Goal: Leave review/rating: Leave review/rating

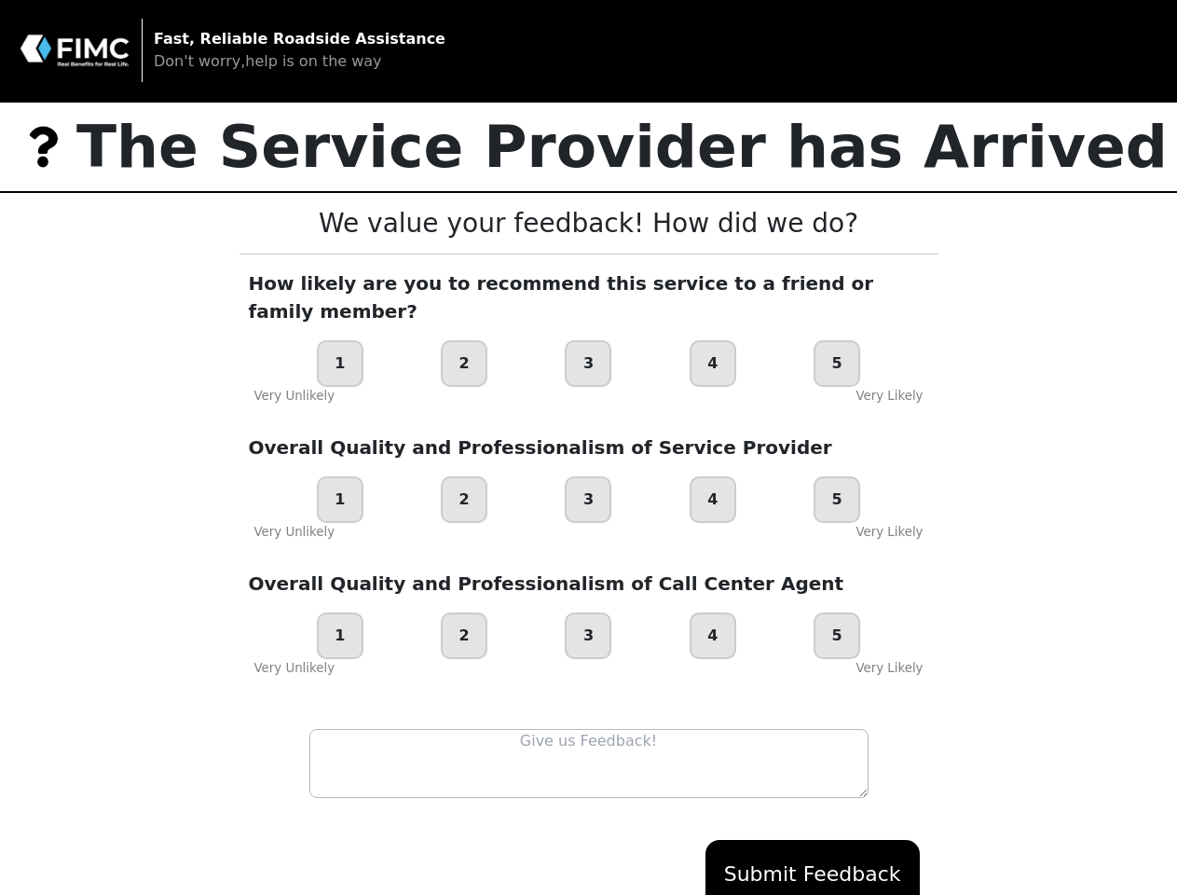
click at [588, 447] on div "Overall Quality and Professionalism of Service Provider 1 2 3 4 5 Very Unlikely…" at bounding box center [589, 487] width 699 height 108
click at [340, 340] on div "1" at bounding box center [340, 363] width 47 height 47
click at [464, 340] on div "2" at bounding box center [464, 363] width 47 height 47
click at [588, 340] on div "3" at bounding box center [588, 363] width 47 height 47
click at [713, 340] on div "4" at bounding box center [713, 363] width 47 height 47
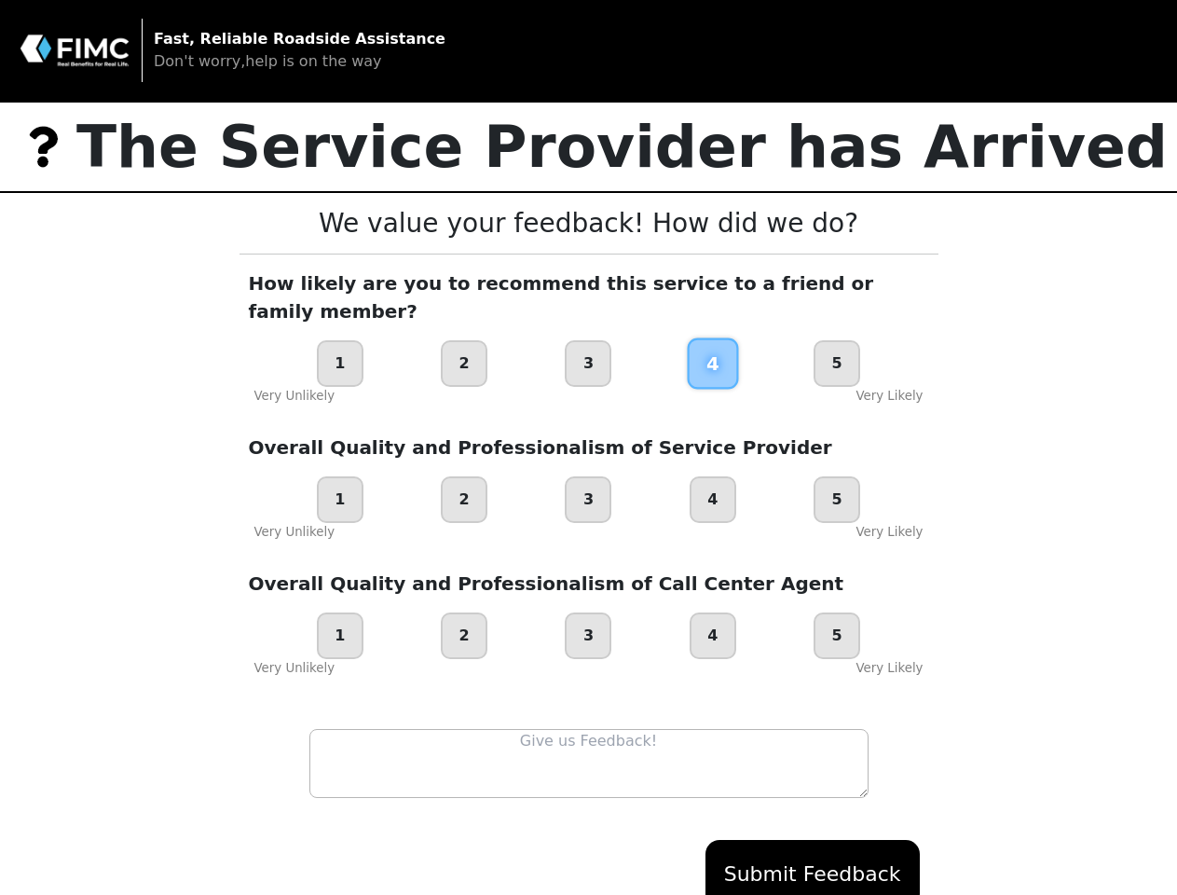
click at [837, 340] on div "5" at bounding box center [837, 363] width 47 height 47
click at [340, 476] on div "1" at bounding box center [340, 499] width 47 height 47
click at [464, 476] on div "2" at bounding box center [464, 499] width 47 height 47
click at [588, 476] on div "3" at bounding box center [588, 499] width 47 height 47
click at [713, 476] on div "4" at bounding box center [713, 499] width 47 height 47
